Goal: Information Seeking & Learning: Learn about a topic

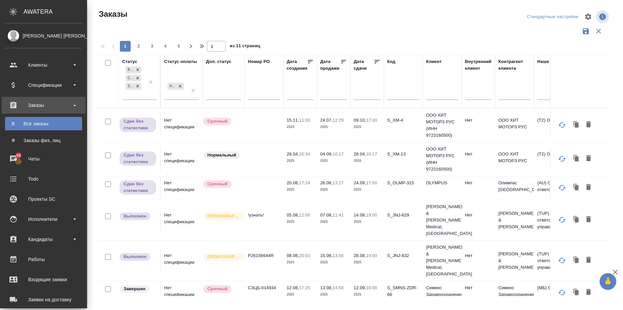
scroll to position [0, 130]
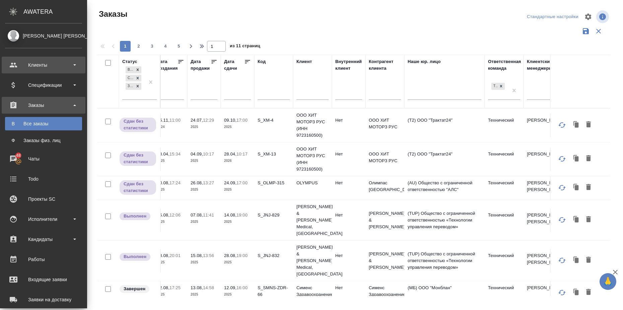
click at [47, 66] on div "Клиенты" at bounding box center [43, 65] width 77 height 10
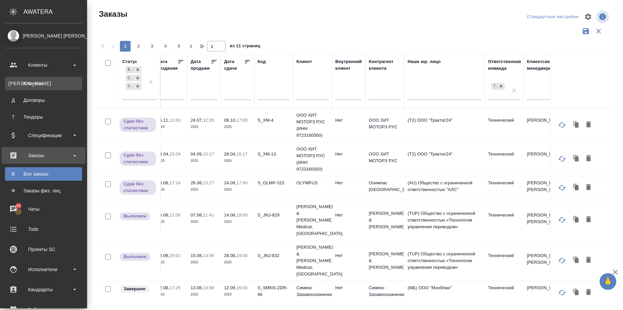
click at [44, 82] on div "Клиенты" at bounding box center [43, 83] width 70 height 7
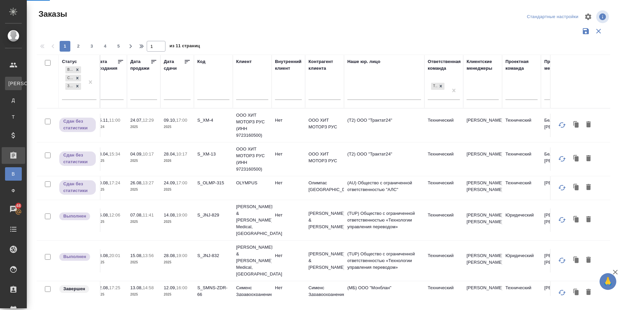
select select "RU"
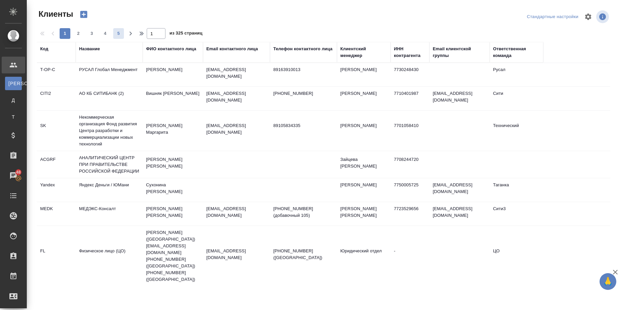
click at [118, 32] on span "5" at bounding box center [118, 33] width 11 height 7
type input "5"
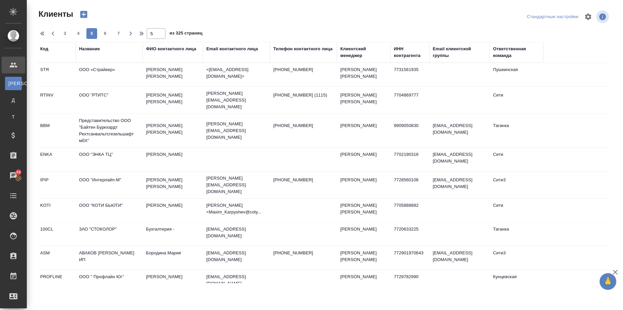
click at [514, 47] on div "Ответственная команда" at bounding box center [516, 52] width 47 height 13
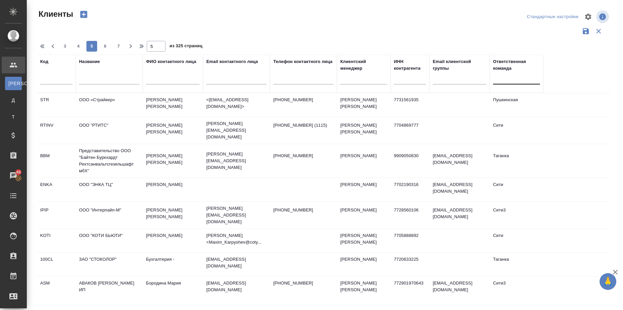
click at [505, 82] on div at bounding box center [516, 78] width 47 height 10
click at [111, 98] on td "ООО «Страйкер»" at bounding box center [109, 104] width 67 height 23
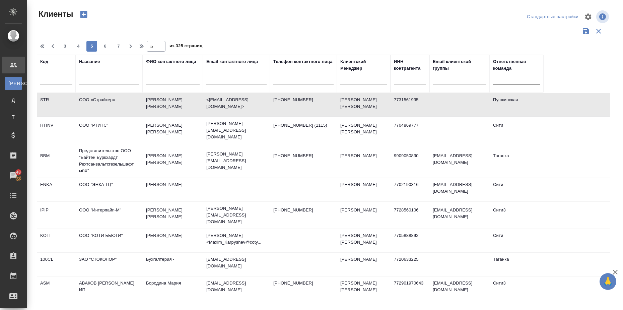
click at [518, 76] on div at bounding box center [516, 78] width 47 height 10
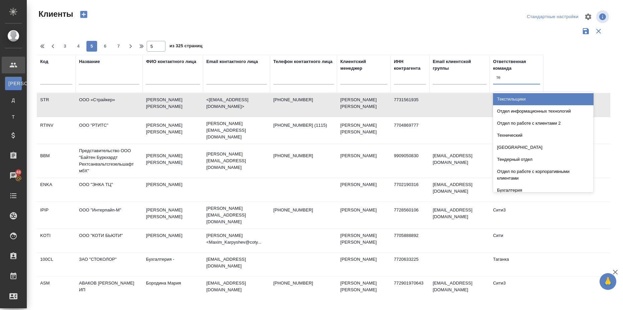
type input "тех"
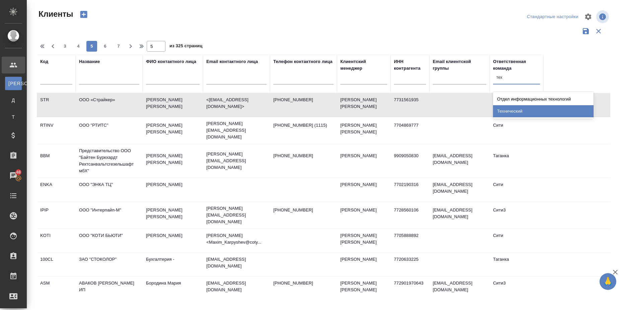
click at [524, 110] on div "Технический" at bounding box center [543, 111] width 100 height 12
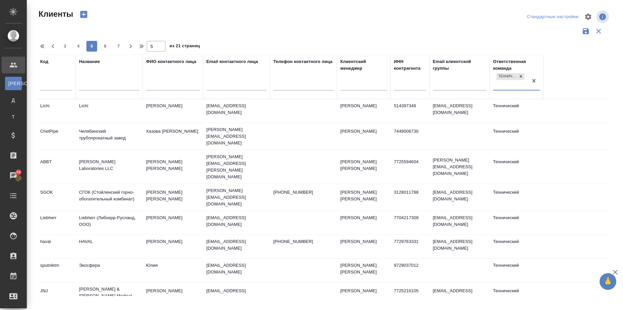
click at [100, 186] on td "СГОК (Стойленский горно-обогатительный комбинат)" at bounding box center [109, 197] width 67 height 23
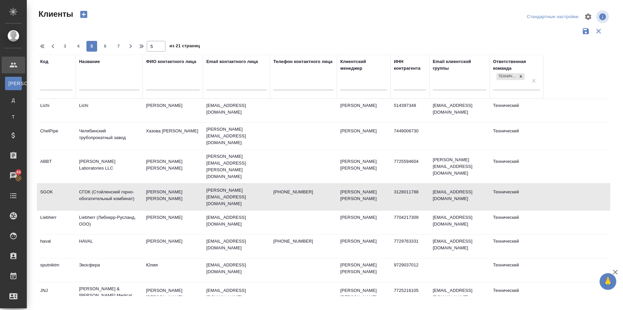
click at [100, 185] on td "СГОК (Стойленский горно-обогатительный комбинат)" at bounding box center [109, 196] width 67 height 23
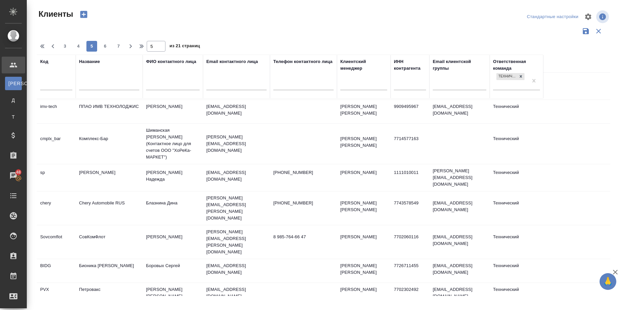
scroll to position [408, 0]
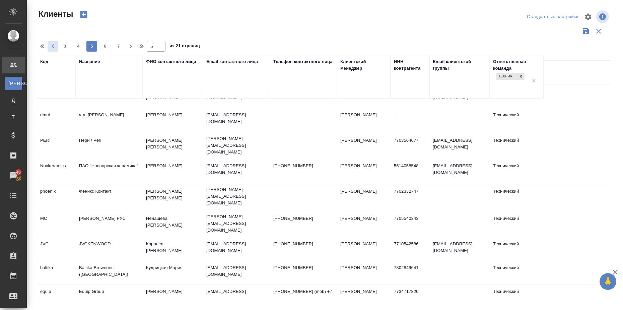
click at [54, 46] on icon "button" at bounding box center [53, 46] width 8 height 8
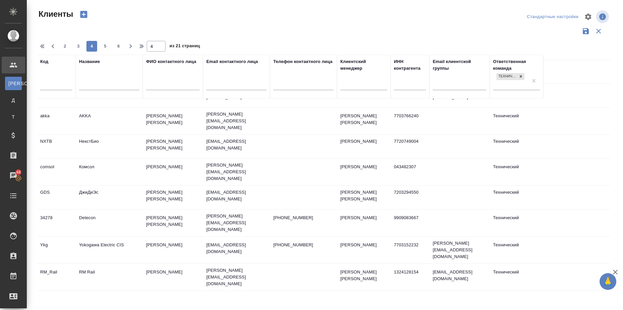
scroll to position [314, 0]
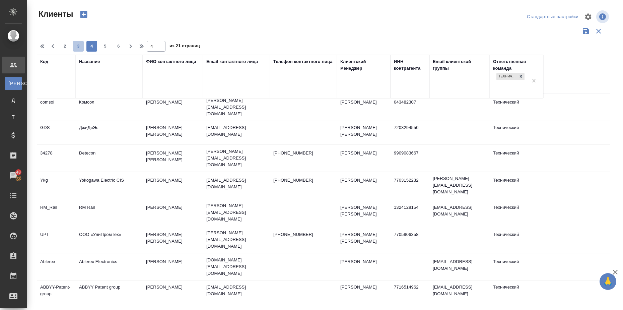
click at [75, 48] on span "3" at bounding box center [78, 46] width 11 height 7
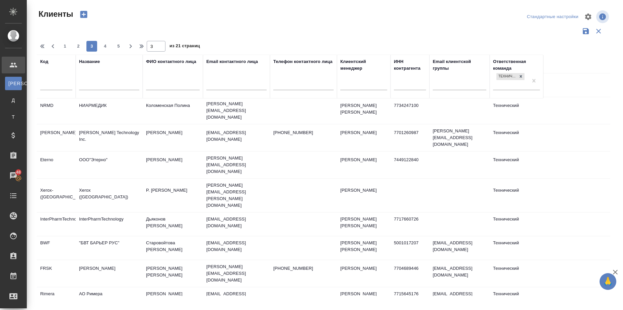
click at [93, 287] on td "АО Римера" at bounding box center [109, 298] width 67 height 23
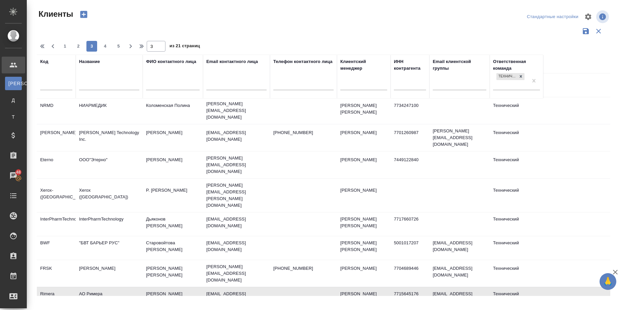
click at [93, 287] on td "АО Римера" at bounding box center [109, 298] width 67 height 23
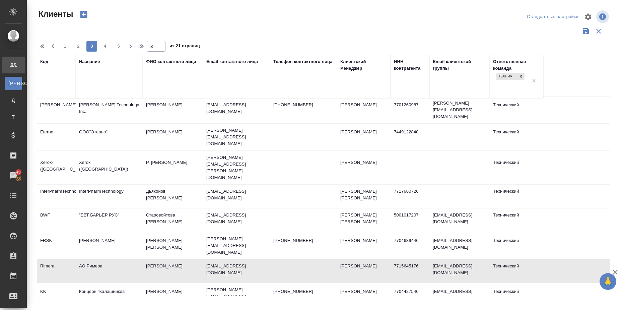
scroll to position [398, 0]
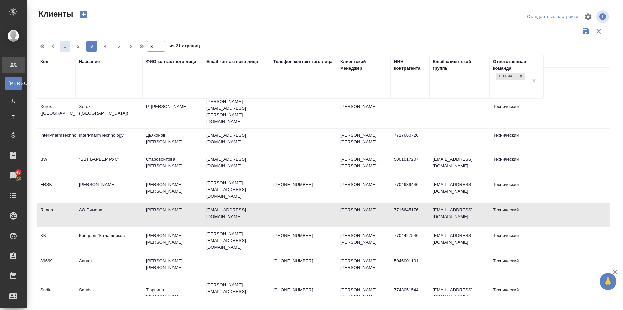
click at [69, 47] on span "1" at bounding box center [65, 46] width 11 height 7
type input "1"
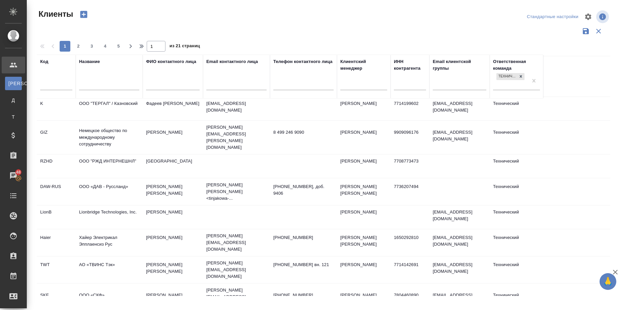
scroll to position [84, 0]
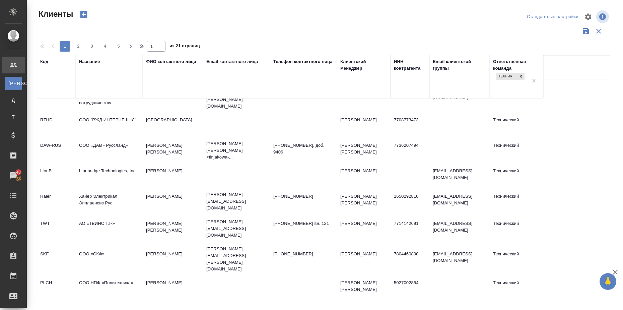
click at [101, 190] on td "Хайер Электрикал Эпплаенсиз Рус" at bounding box center [109, 201] width 67 height 23
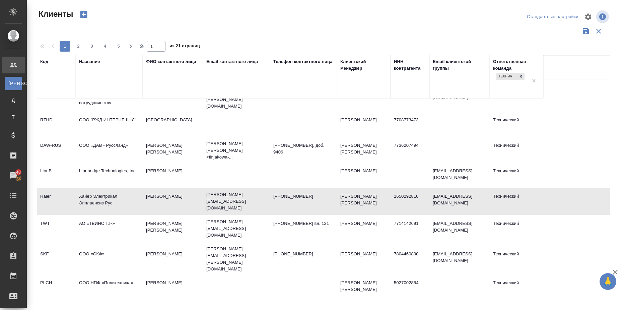
click at [101, 190] on td "Хайер Электрикал Эпплаенсиз Рус" at bounding box center [109, 201] width 67 height 23
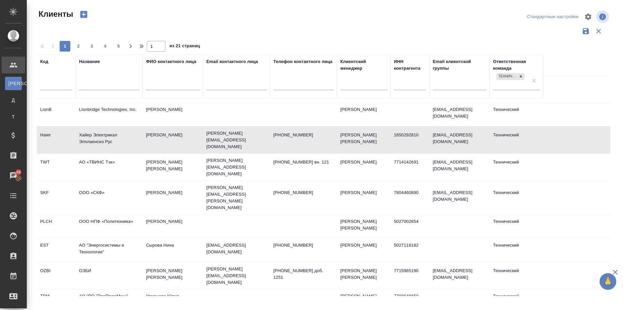
scroll to position [293, 0]
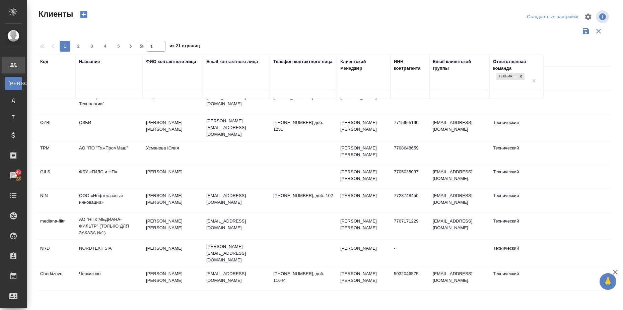
click at [89, 267] on td "Черкизово" at bounding box center [109, 278] width 67 height 23
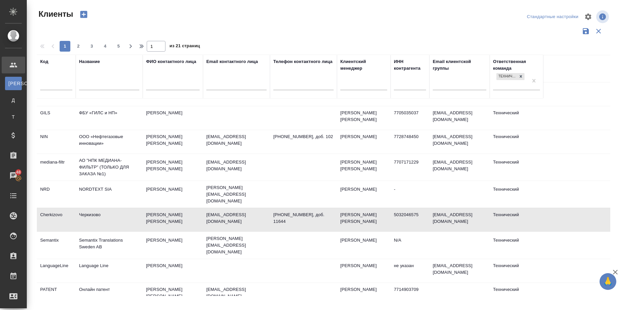
scroll to position [419, 0]
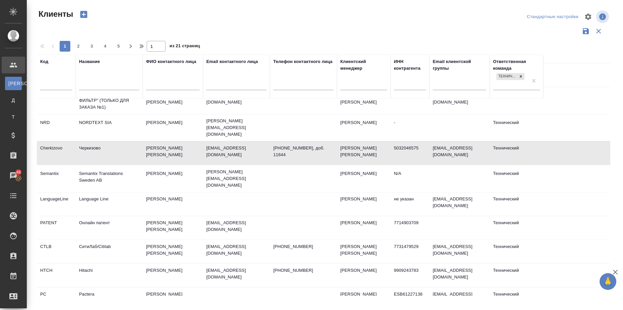
click at [82, 264] on td "Hitachi" at bounding box center [109, 275] width 67 height 23
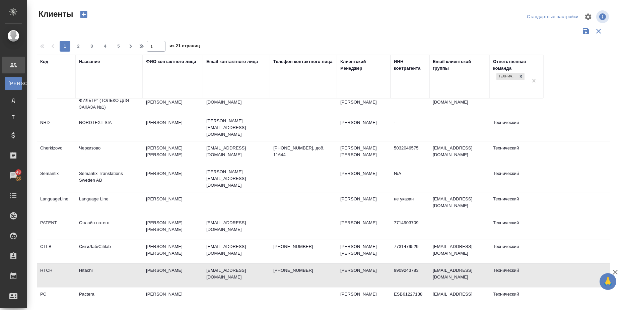
click at [82, 264] on td "Hitachi" at bounding box center [109, 275] width 67 height 23
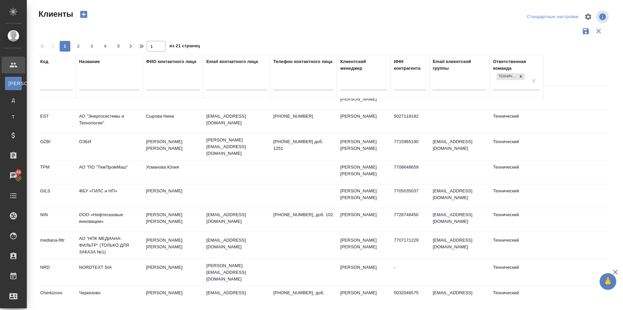
scroll to position [209, 0]
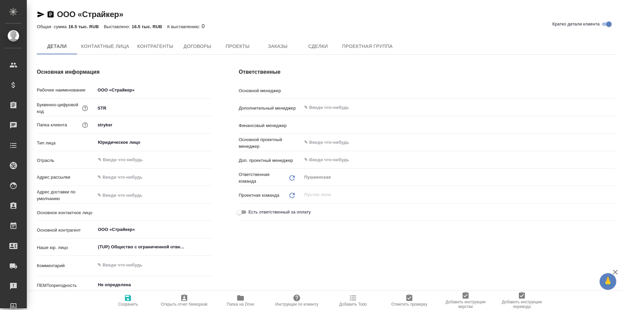
type textarea "x"
type input "Булахова Елена"
type input "Левченко Юлия"
type textarea "x"
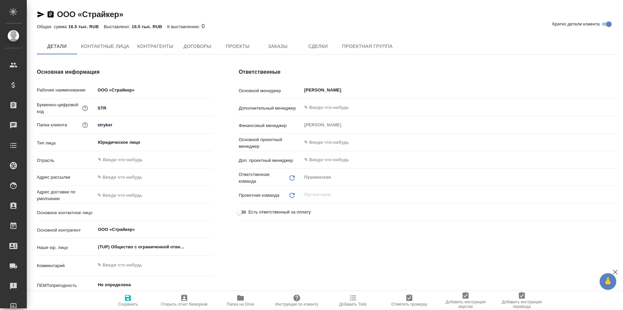
type textarea "x"
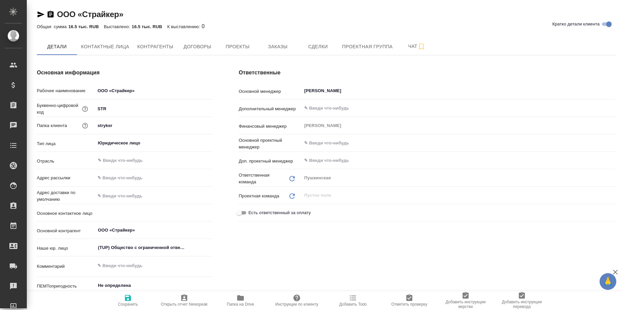
type textarea "x"
click at [116, 47] on span "Контактные лица" at bounding box center [105, 47] width 48 height 8
select select "RU"
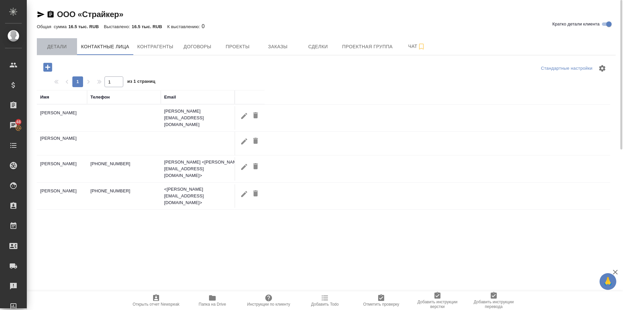
click at [55, 43] on span "Детали" at bounding box center [57, 47] width 32 height 8
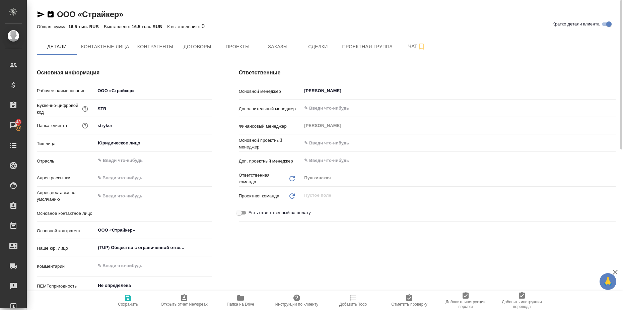
type textarea "x"
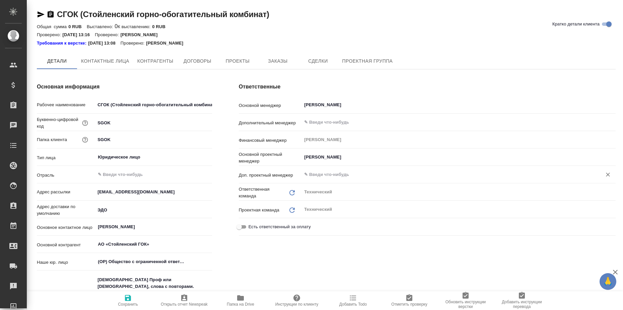
type textarea "x"
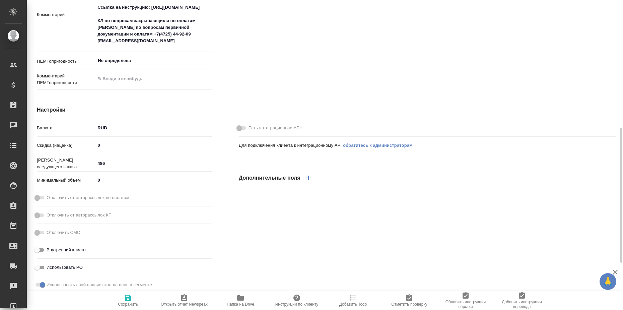
type textarea "x"
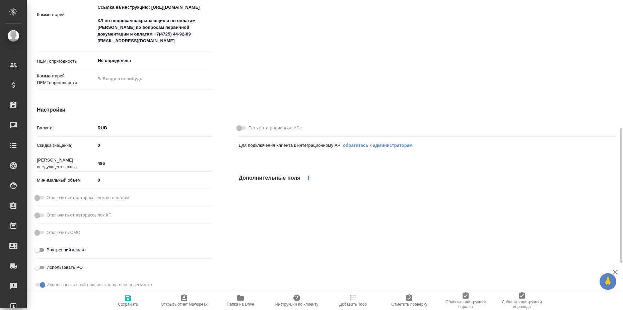
type textarea "x"
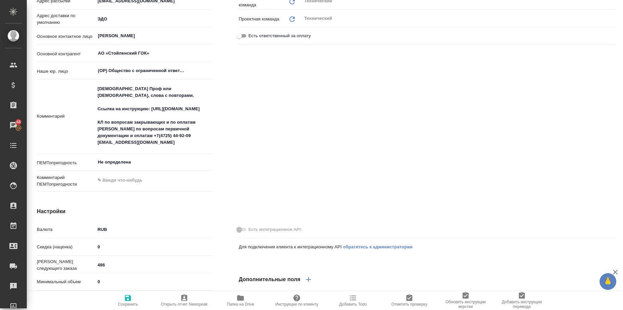
scroll to position [24, 0]
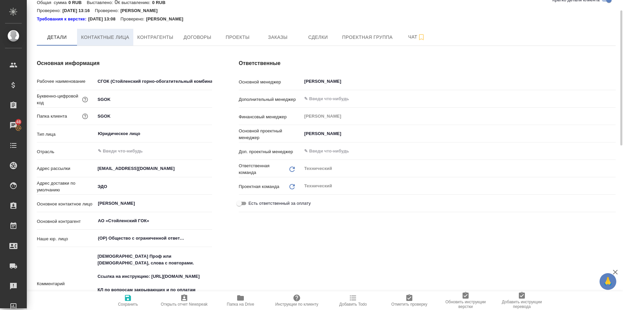
click at [107, 38] on span "Контактные лица" at bounding box center [105, 37] width 48 height 8
select select "RU"
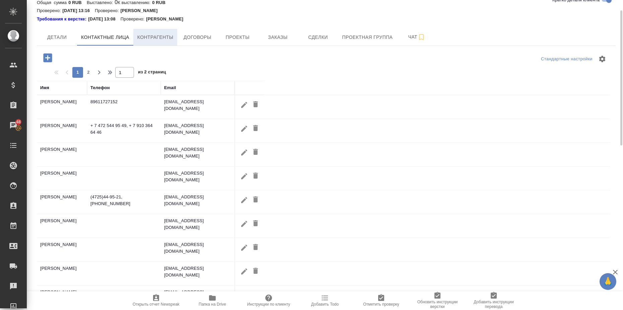
click at [148, 39] on span "Контрагенты" at bounding box center [155, 37] width 36 height 8
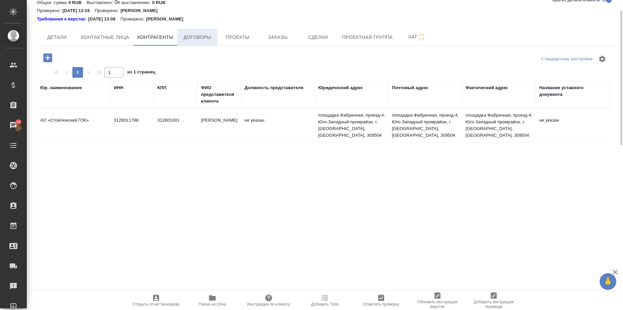
click at [195, 36] on span "Договоры" at bounding box center [197, 37] width 32 height 8
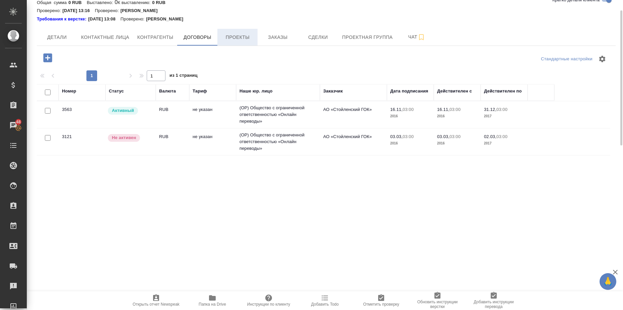
click at [238, 37] on span "Проекты" at bounding box center [237, 37] width 32 height 8
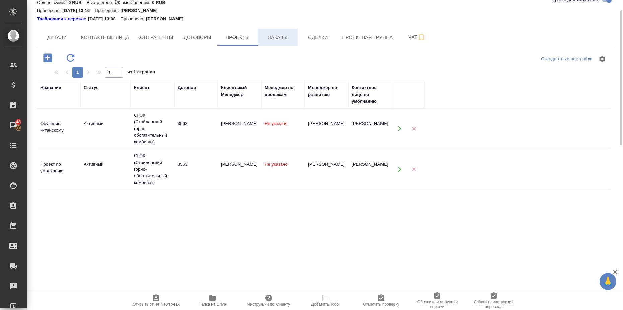
click at [280, 38] on span "Заказы" at bounding box center [278, 37] width 32 height 8
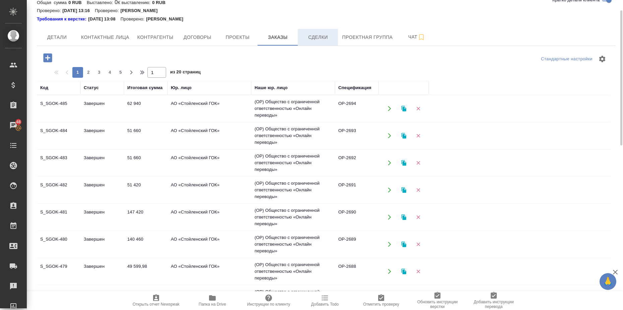
click at [326, 35] on span "Сделки" at bounding box center [318, 37] width 32 height 8
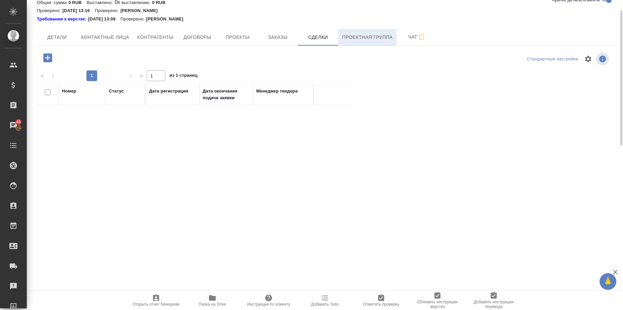
click at [378, 38] on span "Проектная группа" at bounding box center [367, 37] width 51 height 8
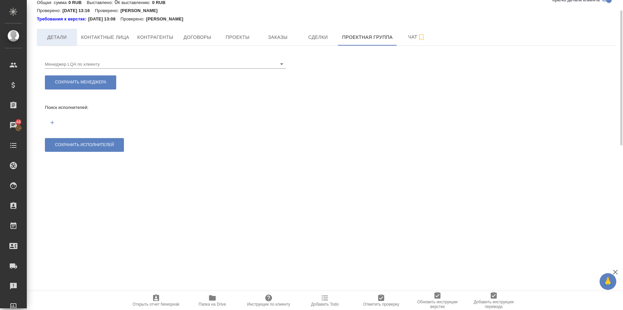
click at [57, 34] on span "Детали" at bounding box center [57, 37] width 32 height 8
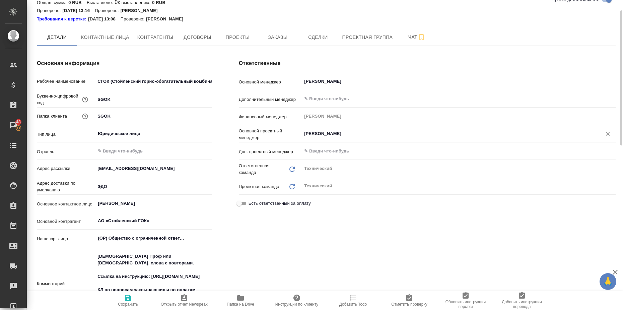
type textarea "x"
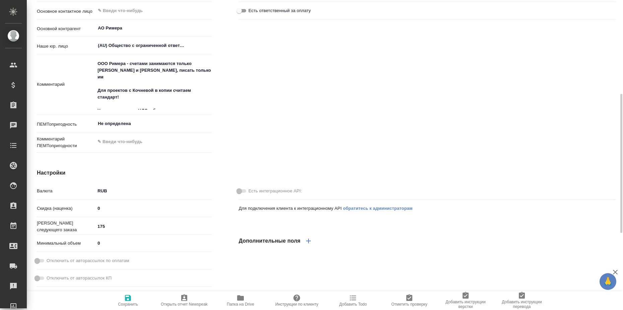
type textarea "x"
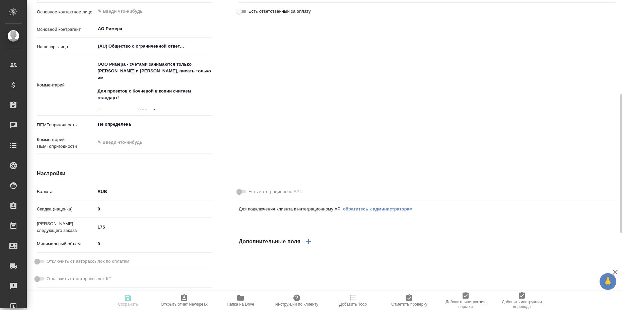
type textarea "x"
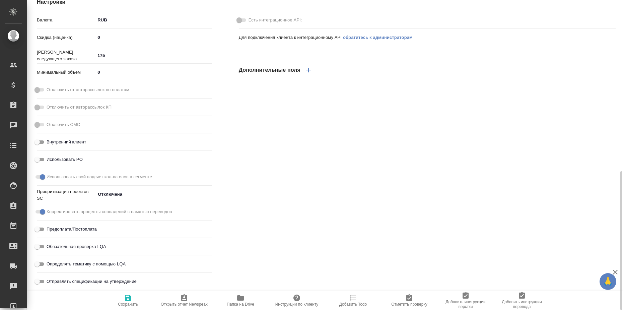
type textarea "x"
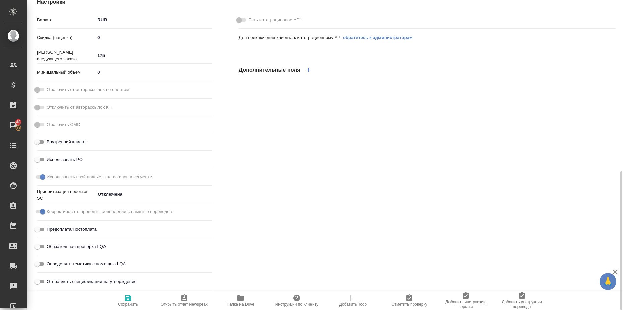
type textarea "x"
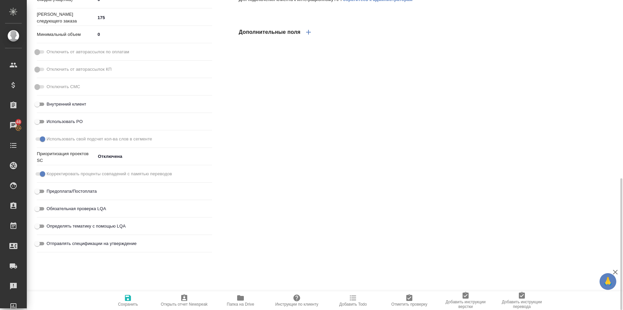
scroll to position [164, 0]
type textarea "x"
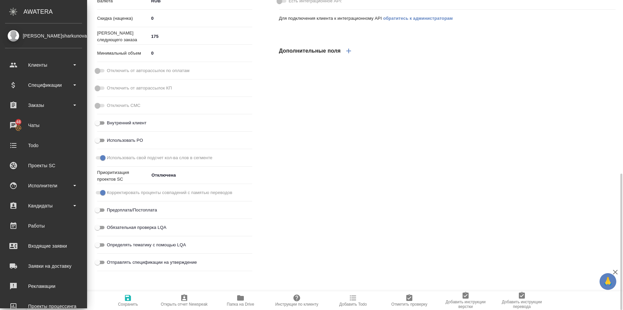
type textarea "x"
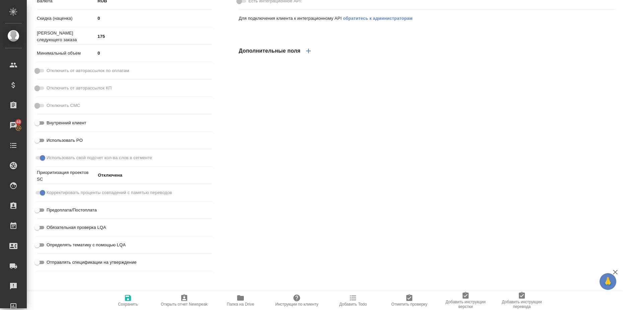
click at [56, 69] on span "Отключить от авторассылок по оплатам" at bounding box center [88, 70] width 83 height 7
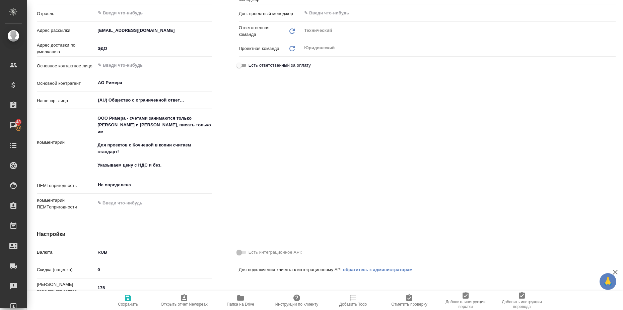
scroll to position [0, 0]
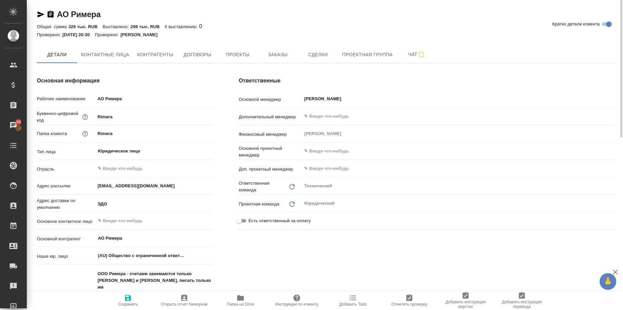
type textarea "x"
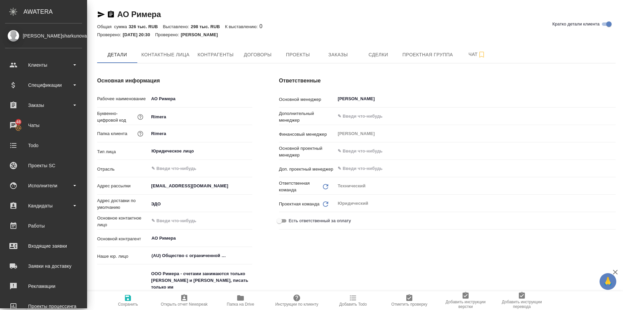
type textarea "x"
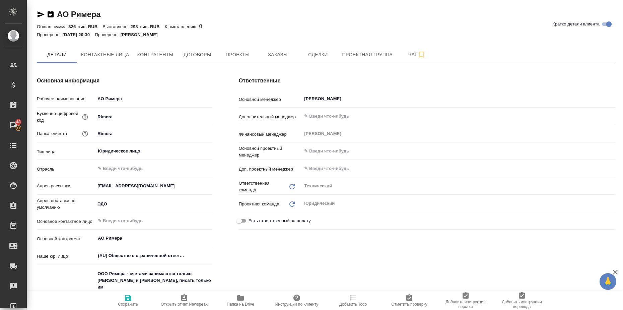
type textarea "x"
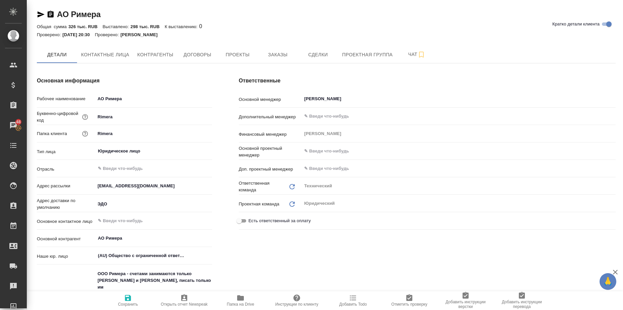
type textarea "x"
click at [108, 54] on span "Контактные лица" at bounding box center [105, 55] width 48 height 8
select select "RU"
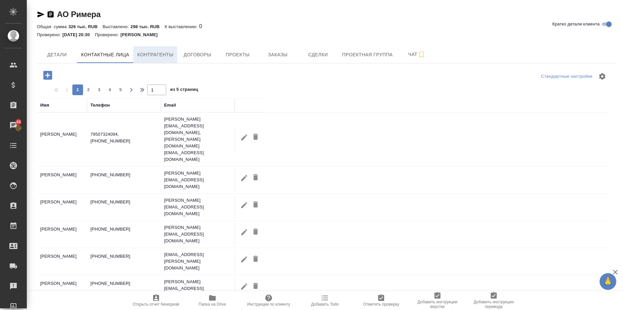
click at [149, 55] on span "Контрагенты" at bounding box center [155, 55] width 36 height 8
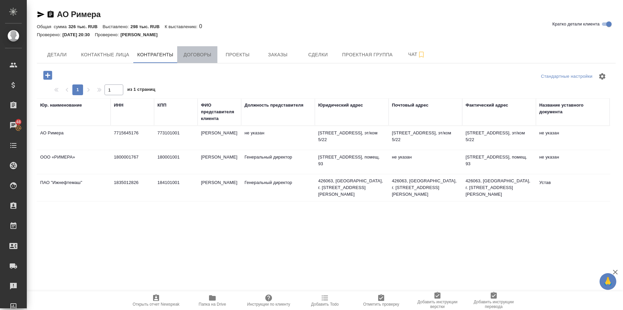
click at [204, 51] on span "Договоры" at bounding box center [197, 55] width 32 height 8
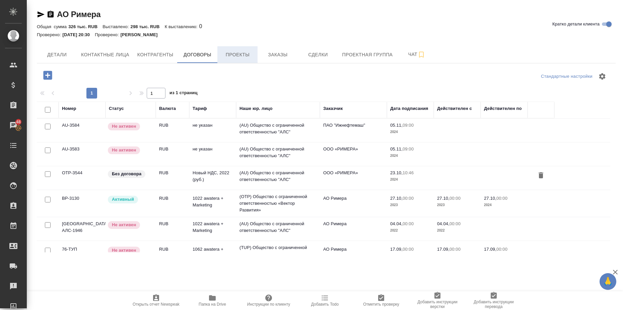
click at [237, 58] on span "Проекты" at bounding box center [237, 55] width 32 height 8
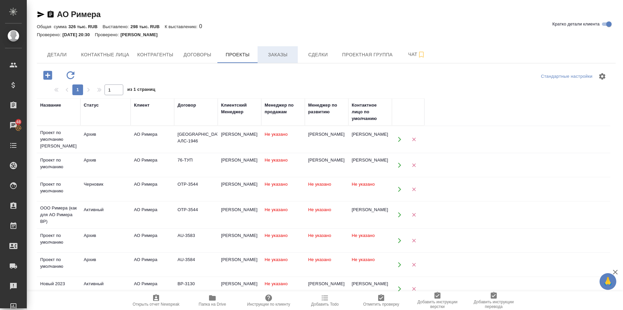
click at [273, 55] on span "Заказы" at bounding box center [278, 55] width 32 height 8
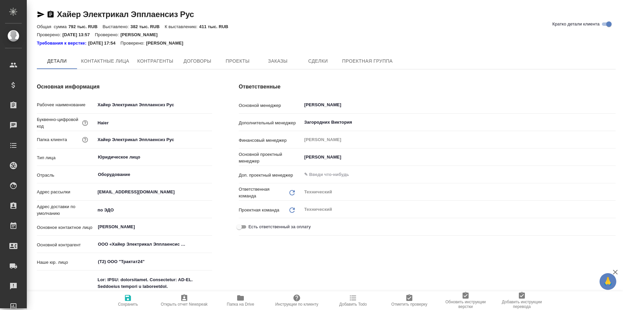
type textarea "x"
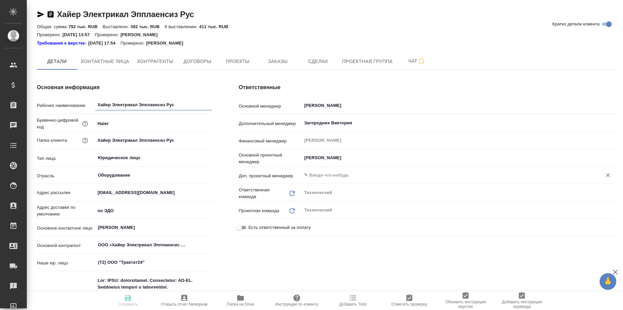
type textarea "x"
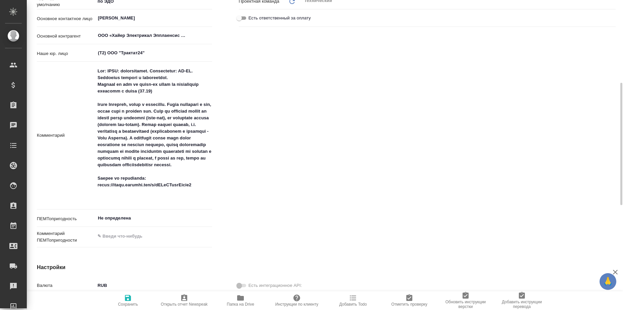
type textarea "x"
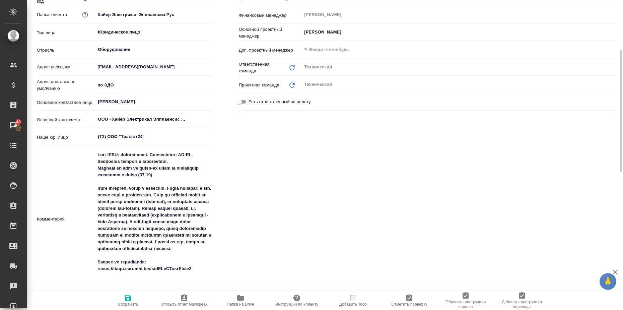
scroll to position [335, 0]
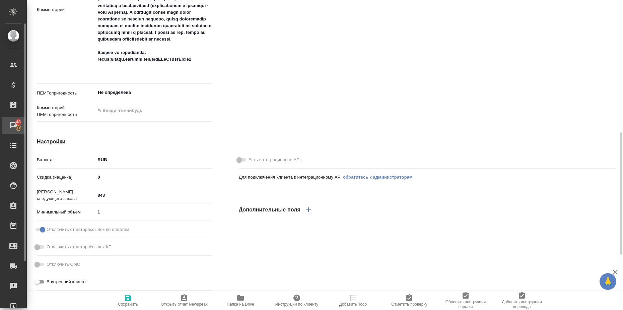
type textarea "x"
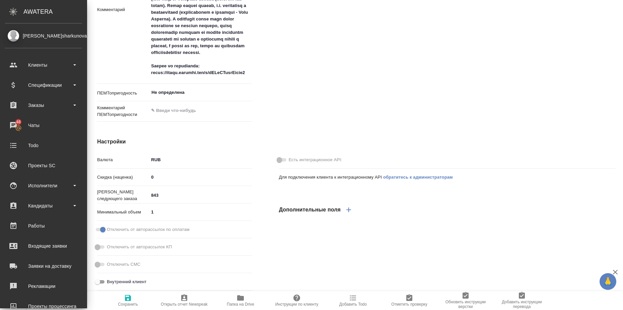
type textarea "x"
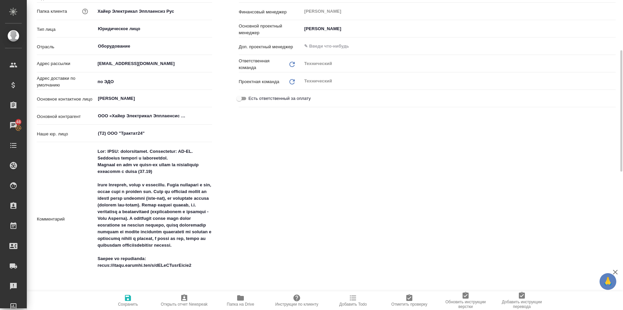
scroll to position [0, 0]
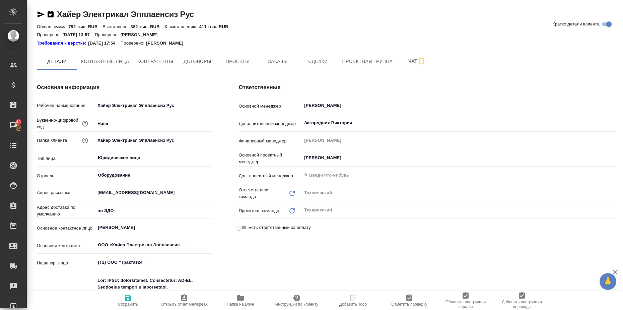
click at [37, 14] on icon "button" at bounding box center [41, 14] width 8 height 8
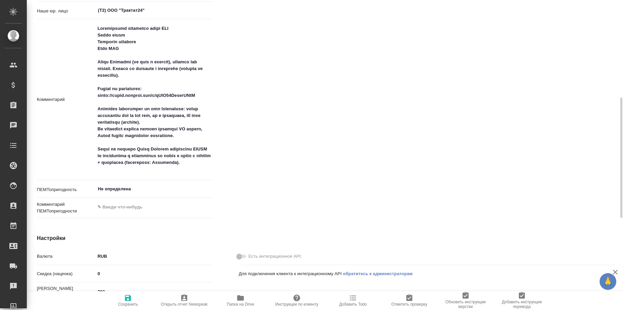
type textarea "x"
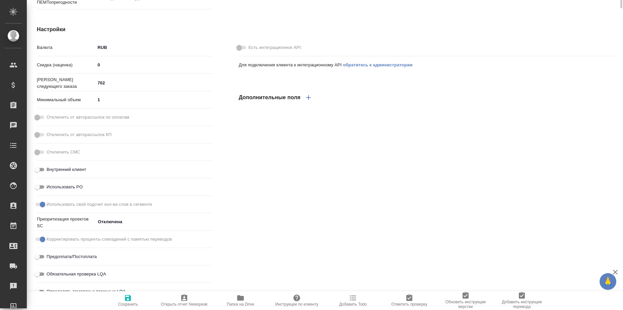
type textarea "x"
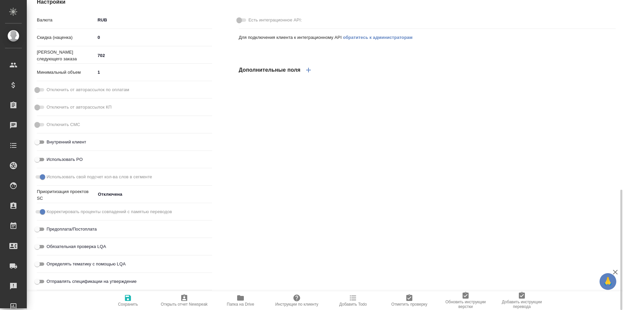
type textarea "x"
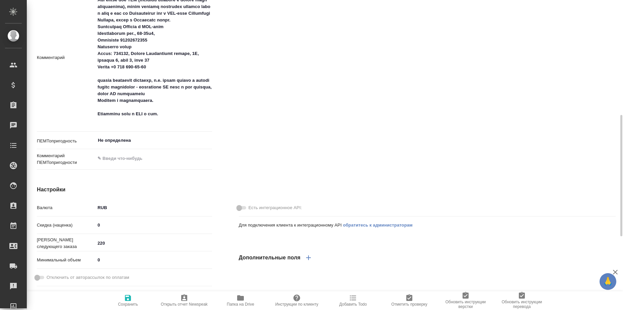
type textarea "x"
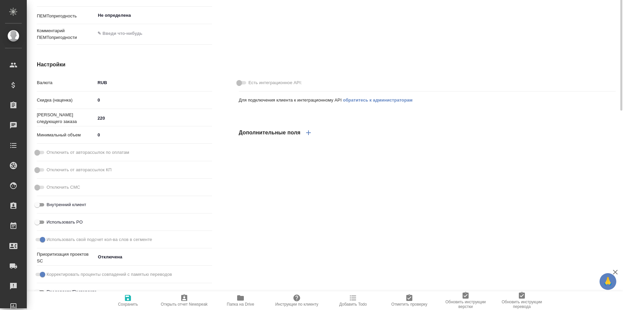
type textarea "x"
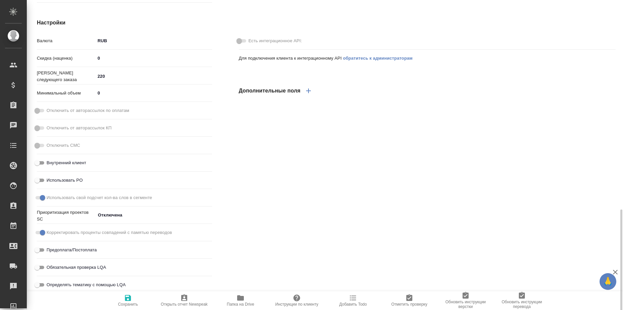
scroll to position [481, 0]
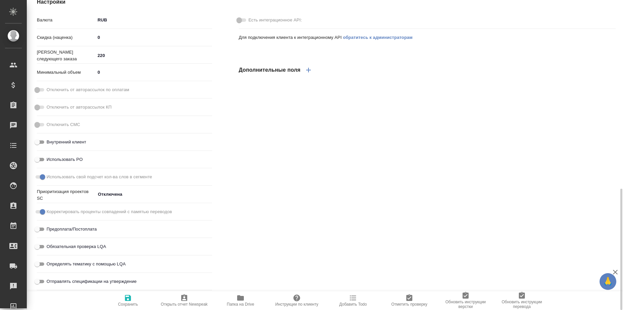
type textarea "x"
